Goal: Entertainment & Leisure: Consume media (video, audio)

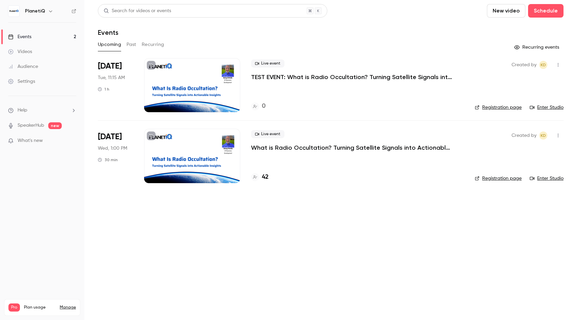
click at [551, 106] on link "Enter Studio" at bounding box center [547, 107] width 34 height 7
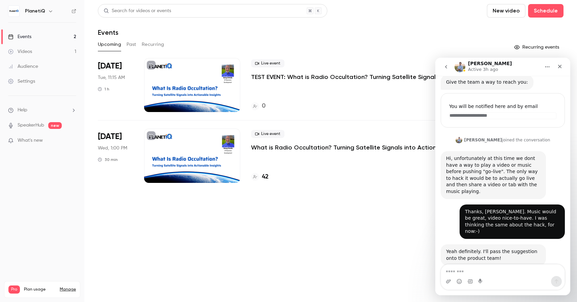
scroll to position [63, 0]
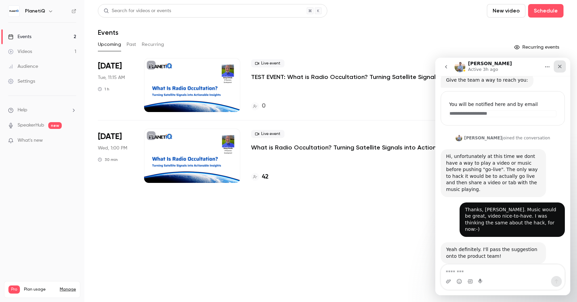
click at [558, 66] on icon "Close" at bounding box center [559, 66] width 5 height 5
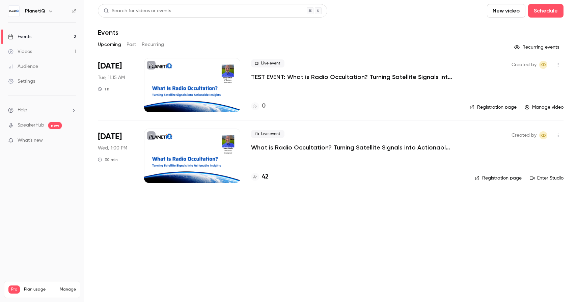
click at [133, 45] on button "Past" at bounding box center [132, 44] width 10 height 11
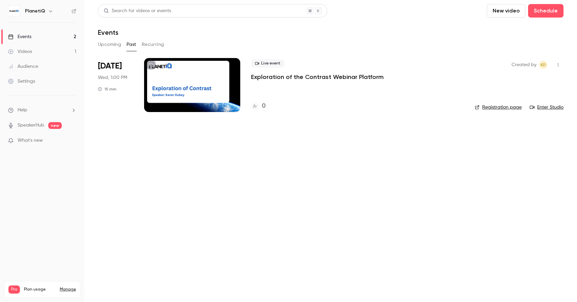
click at [157, 45] on button "Recurring" at bounding box center [153, 44] width 23 height 11
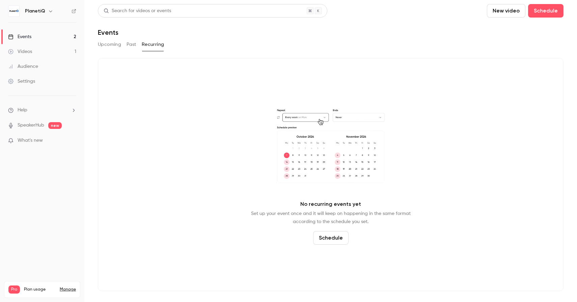
click at [112, 45] on button "Upcoming" at bounding box center [109, 44] width 23 height 11
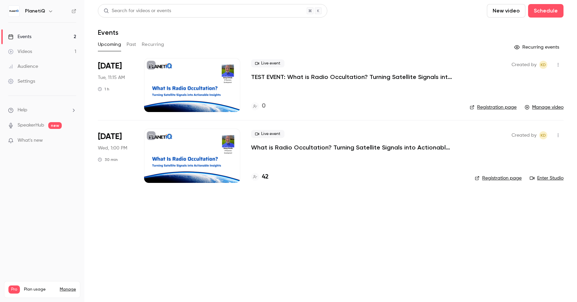
click at [130, 46] on button "Past" at bounding box center [132, 44] width 10 height 11
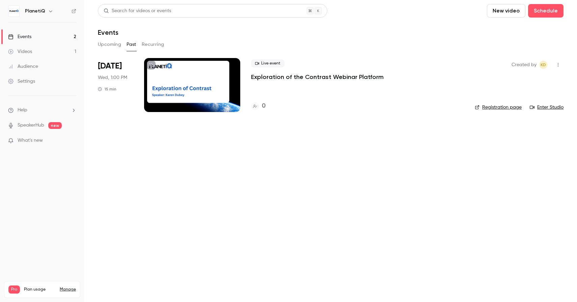
click at [111, 44] on button "Upcoming" at bounding box center [109, 44] width 23 height 11
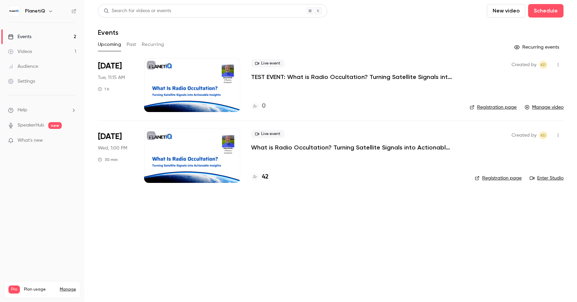
click at [550, 108] on link "Manage video" at bounding box center [544, 107] width 39 height 7
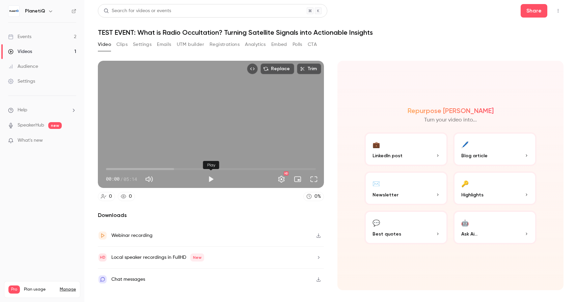
click at [210, 179] on button "Play" at bounding box center [211, 180] width 14 height 14
click at [211, 181] on button "Pause" at bounding box center [211, 180] width 14 height 14
type input "****"
click at [29, 34] on div "Events" at bounding box center [19, 36] width 23 height 7
